Goal: Task Accomplishment & Management: Manage account settings

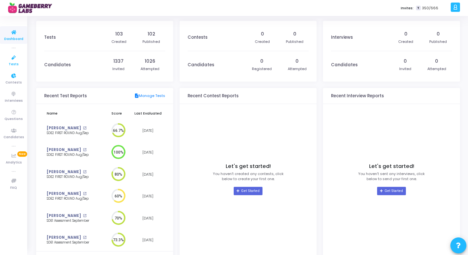
click at [19, 66] on link "Tests" at bounding box center [13, 61] width 27 height 18
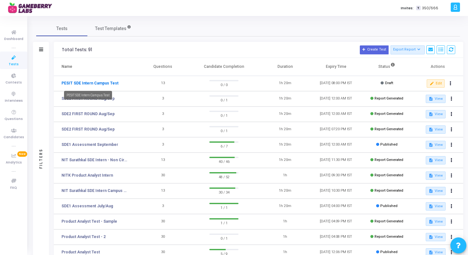
click at [110, 84] on link "PESIT SDE Intern Campus Test" at bounding box center [89, 83] width 57 height 6
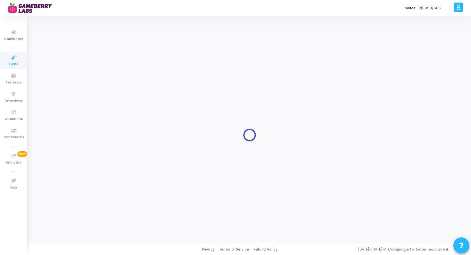
type input "PESIT SDE Intern Campus Test"
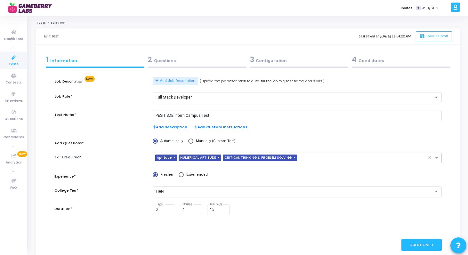
click at [183, 61] on div "2 Questions" at bounding box center [197, 59] width 99 height 11
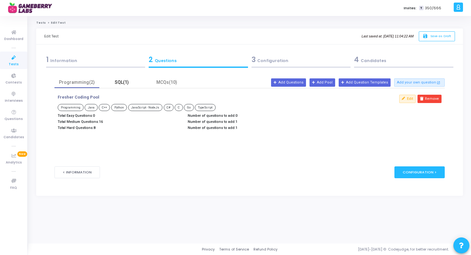
click at [123, 80] on div "SQL(1)" at bounding box center [121, 82] width 37 height 7
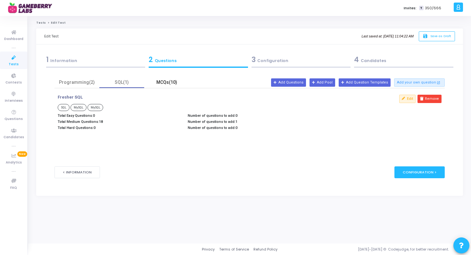
click at [167, 85] on div "MCQs(10)" at bounding box center [166, 82] width 37 height 7
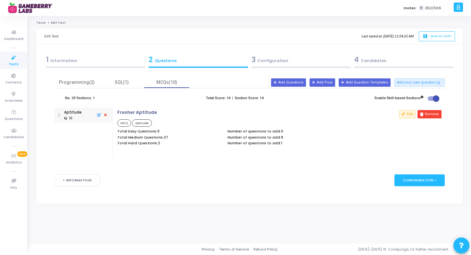
click at [266, 61] on div "3 Configuration" at bounding box center [300, 59] width 99 height 11
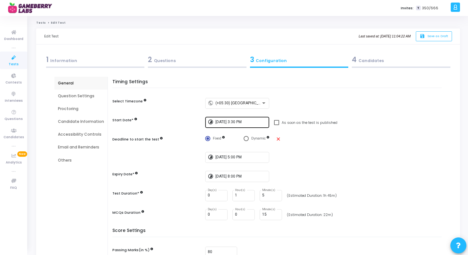
click at [220, 122] on input "[DATE] 3:30 PM" at bounding box center [241, 122] width 51 height 4
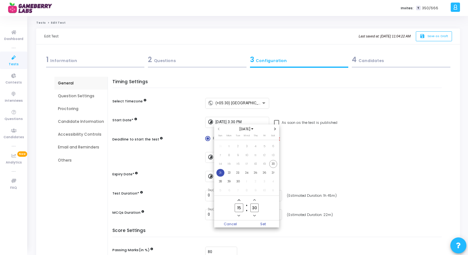
click at [222, 173] on span "21" at bounding box center [220, 173] width 8 height 8
click at [305, 158] on div at bounding box center [234, 127] width 468 height 255
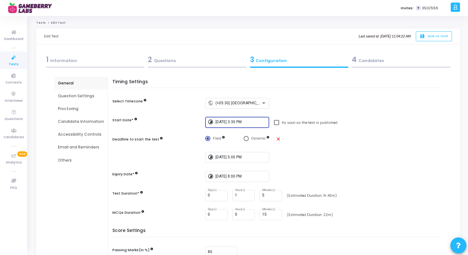
click at [242, 122] on input "[DATE] 3:30 PM" at bounding box center [241, 122] width 51 height 4
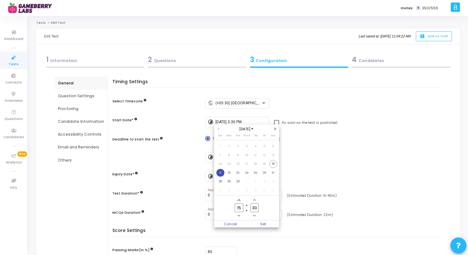
click at [240, 216] on icon "Minus a hour" at bounding box center [239, 216] width 3 height 2
click at [240, 201] on icon "Add a hour" at bounding box center [239, 200] width 3 height 3
click at [240, 216] on icon "Minus a hour" at bounding box center [239, 216] width 3 height 2
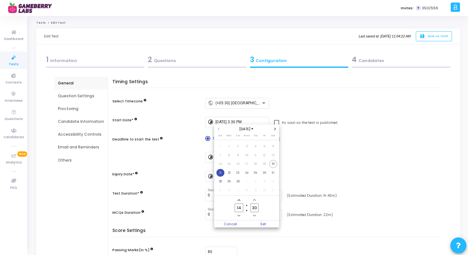
click at [240, 216] on icon "Minus a hour" at bounding box center [239, 216] width 3 height 2
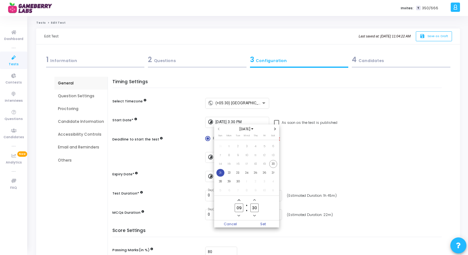
click at [240, 202] on span "Add a hour" at bounding box center [238, 200] width 5 height 5
type input "11"
click at [254, 215] on icon "Minus a minute" at bounding box center [254, 216] width 3 height 3
click at [255, 209] on input "29" at bounding box center [254, 208] width 8 height 9
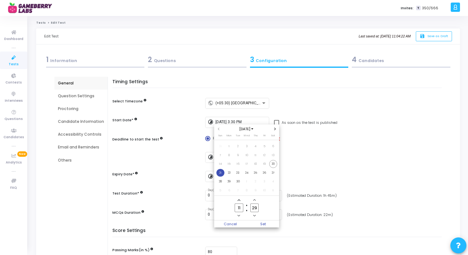
click at [255, 209] on input "29" at bounding box center [254, 208] width 8 height 9
type input "00"
click at [262, 223] on span "Set" at bounding box center [263, 224] width 33 height 7
type input "[DATE] 11:00 AM"
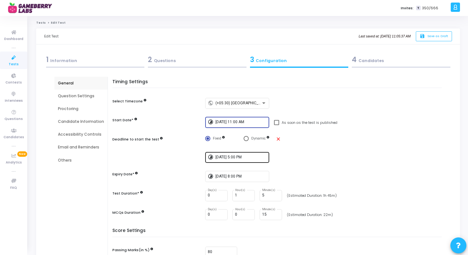
click at [231, 159] on input "[DATE] 5:00 PM" at bounding box center [241, 157] width 51 height 4
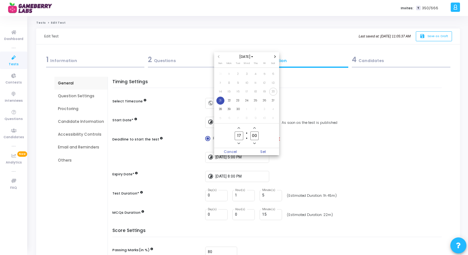
click at [240, 141] on span "Minus a hour" at bounding box center [238, 143] width 5 height 5
type input "13"
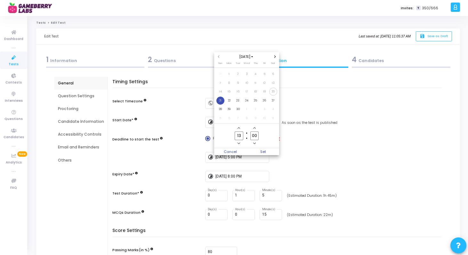
click at [294, 145] on div at bounding box center [234, 127] width 468 height 255
type input "[DATE] 1:00 PM"
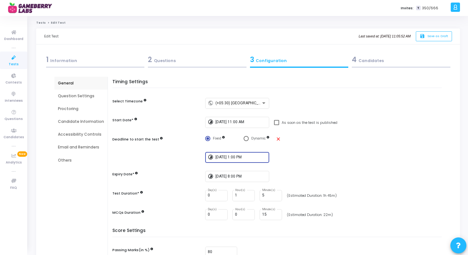
click at [236, 155] on input "[DATE] 1:00 PM" at bounding box center [241, 157] width 51 height 4
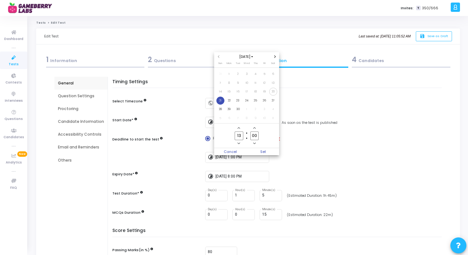
click at [254, 134] on input "00" at bounding box center [254, 136] width 8 height 9
type input "30"
click at [310, 143] on div at bounding box center [234, 127] width 468 height 255
type input "[DATE] 1:30 PM"
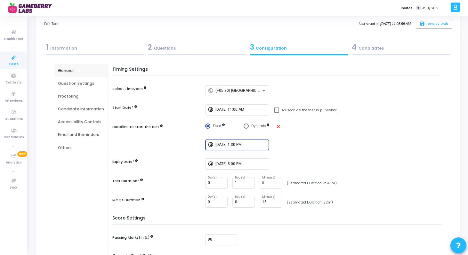
scroll to position [10, 0]
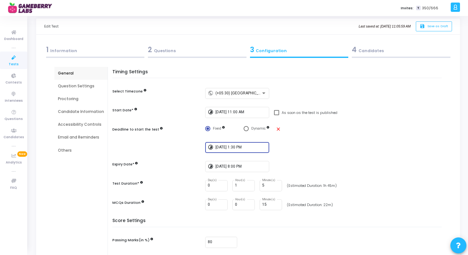
click at [228, 148] on input "[DATE] 1:30 PM" at bounding box center [241, 147] width 51 height 4
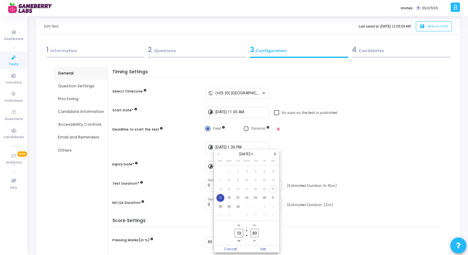
click at [239, 233] on input "13" at bounding box center [239, 233] width 8 height 9
type input "11"
click at [274, 249] on span "Set" at bounding box center [263, 249] width 33 height 7
type input "[DATE] 11:30 AM"
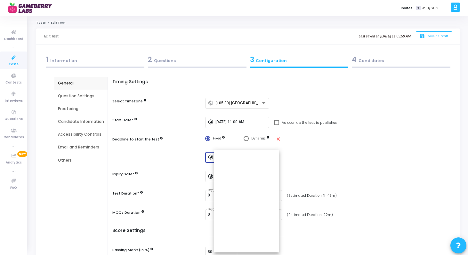
scroll to position [10, 0]
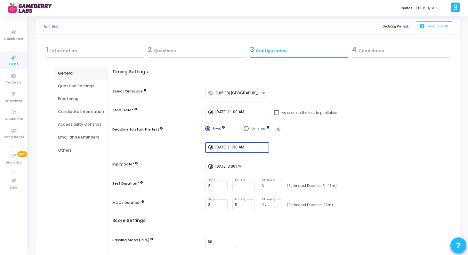
click at [356, 151] on div "timelapse [DATE] 11:30 AM" at bounding box center [325, 147] width 240 height 11
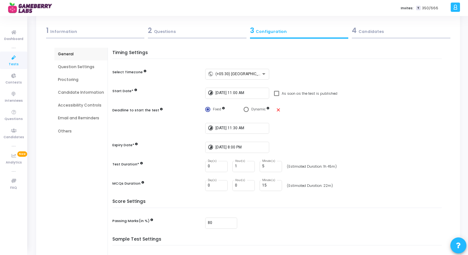
scroll to position [33, 0]
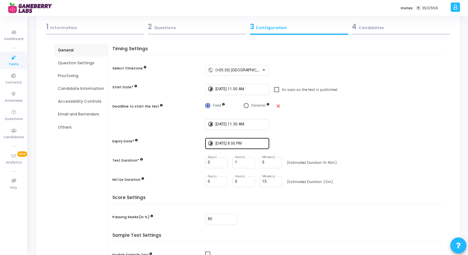
click at [234, 144] on input "[DATE] 8:00 PM" at bounding box center [241, 144] width 51 height 4
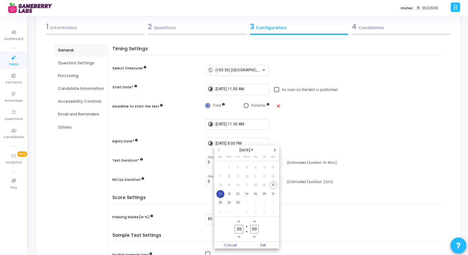
click at [240, 236] on icon "Minus a hour" at bounding box center [239, 237] width 3 height 2
click at [240, 238] on icon "Minus a hour" at bounding box center [239, 237] width 3 height 3
click at [240, 236] on span "Minus a hour" at bounding box center [238, 236] width 5 height 5
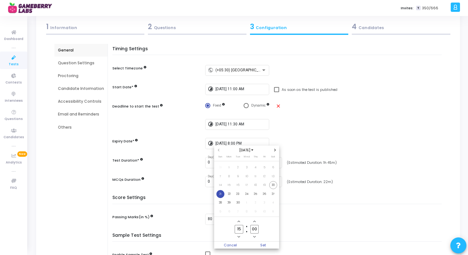
click at [240, 236] on span "Minus a hour" at bounding box center [238, 236] width 5 height 5
click at [240, 223] on span "Add a hour" at bounding box center [238, 221] width 5 height 5
type input "13"
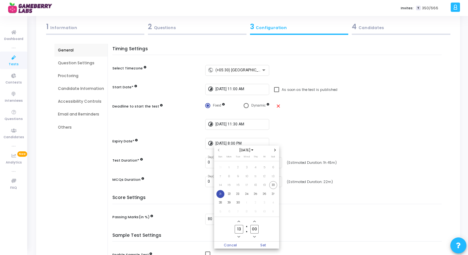
click at [253, 229] on input "00" at bounding box center [254, 229] width 8 height 9
type input "30"
click at [305, 216] on div at bounding box center [234, 127] width 468 height 255
type input "[DATE] 1:30 PM"
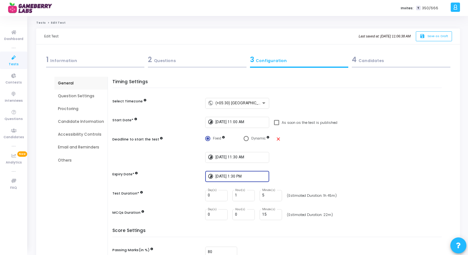
click at [79, 97] on div "Question Settings" at bounding box center [81, 96] width 46 height 6
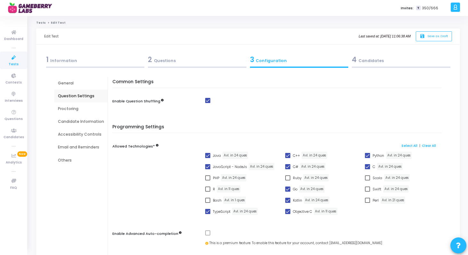
click at [74, 110] on div "Proctoring" at bounding box center [81, 109] width 46 height 6
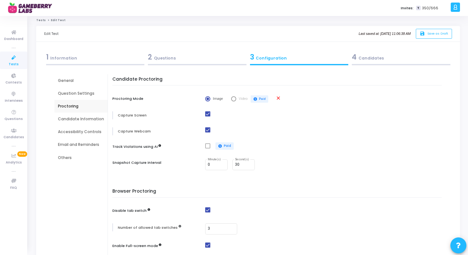
scroll to position [2, 0]
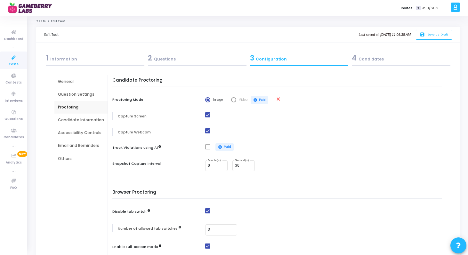
click at [91, 120] on div "Candidate Information" at bounding box center [81, 120] width 46 height 6
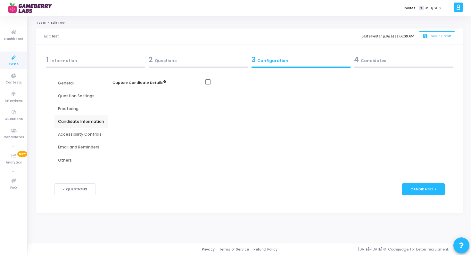
click at [83, 140] on div "Accessibility Controls" at bounding box center [80, 134] width 53 height 13
click at [71, 159] on div "Others" at bounding box center [81, 161] width 46 height 6
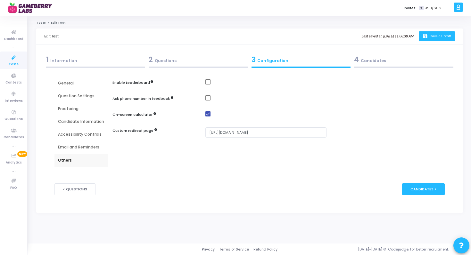
click at [426, 38] on icon "save" at bounding box center [425, 36] width 7 height 5
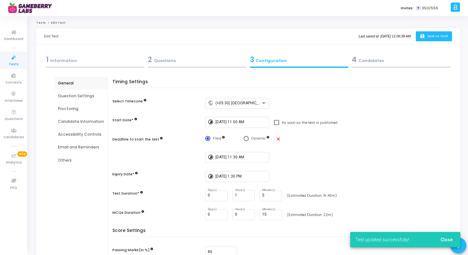
click at [17, 59] on icon at bounding box center [13, 58] width 13 height 8
